Goal: Information Seeking & Learning: Learn about a topic

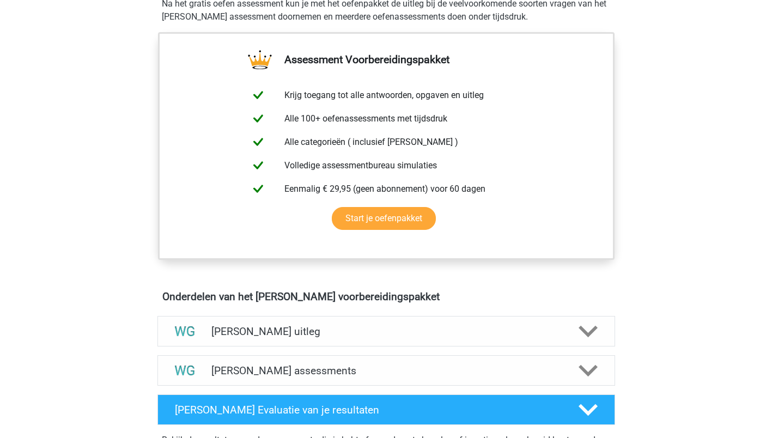
scroll to position [545, 0]
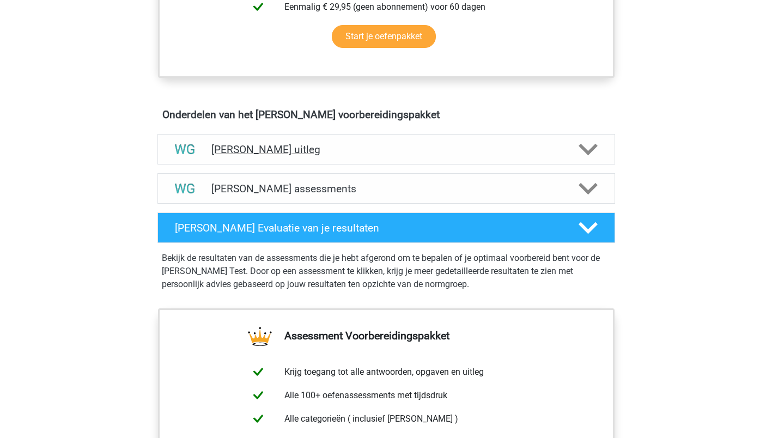
click at [593, 152] on icon at bounding box center [588, 149] width 19 height 19
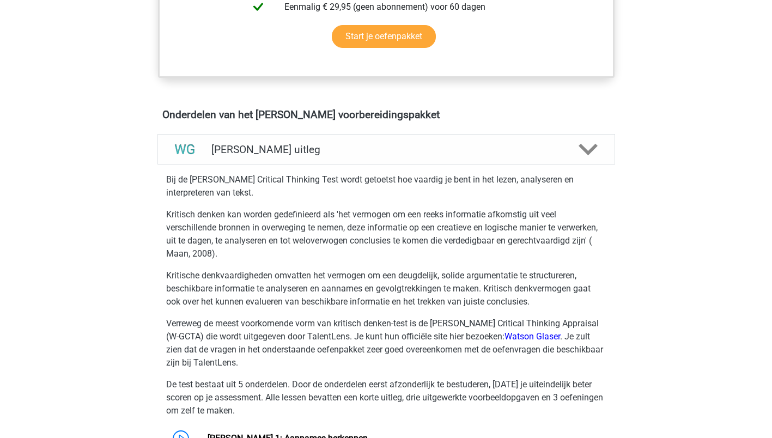
scroll to position [726, 0]
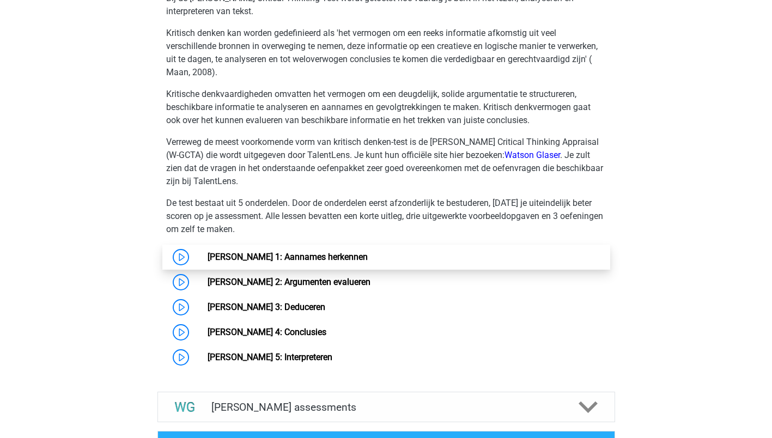
click at [208, 260] on link "[PERSON_NAME] 1: Aannames herkennen" at bounding box center [288, 257] width 160 height 10
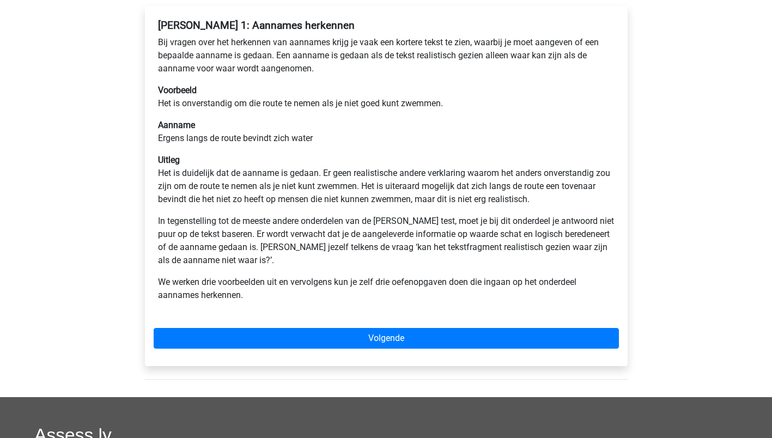
scroll to position [363, 0]
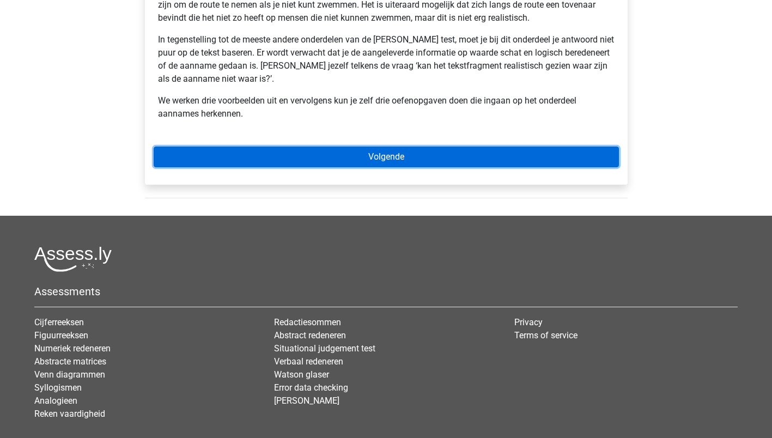
click at [375, 153] on link "Volgende" at bounding box center [386, 157] width 465 height 21
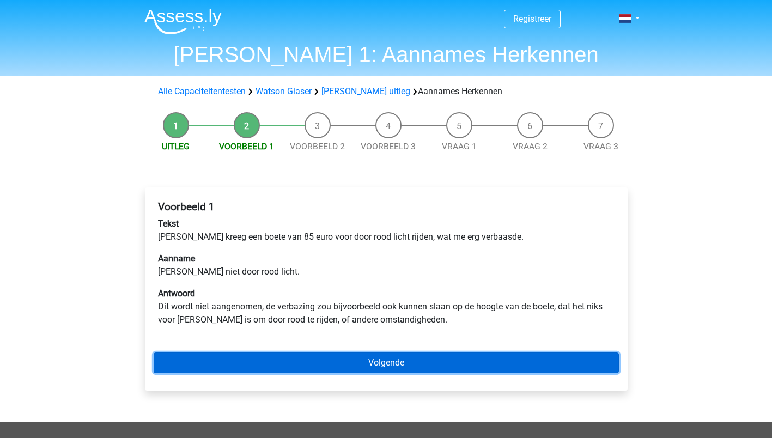
click at [396, 366] on link "Volgende" at bounding box center [386, 362] width 465 height 21
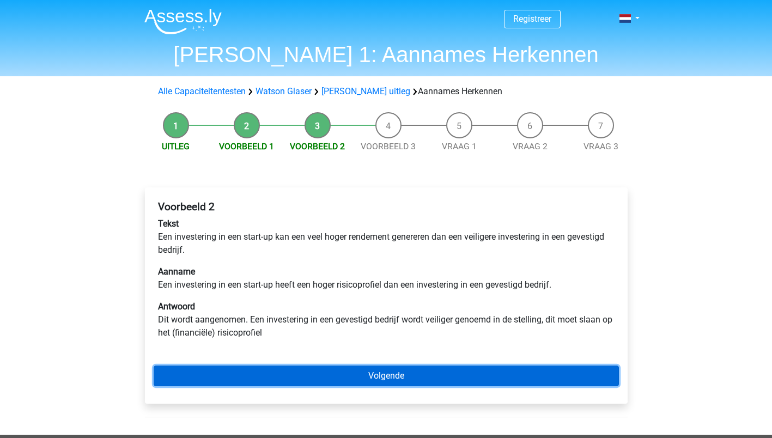
click at [403, 375] on link "Volgende" at bounding box center [386, 376] width 465 height 21
